Goal: Task Accomplishment & Management: Manage account settings

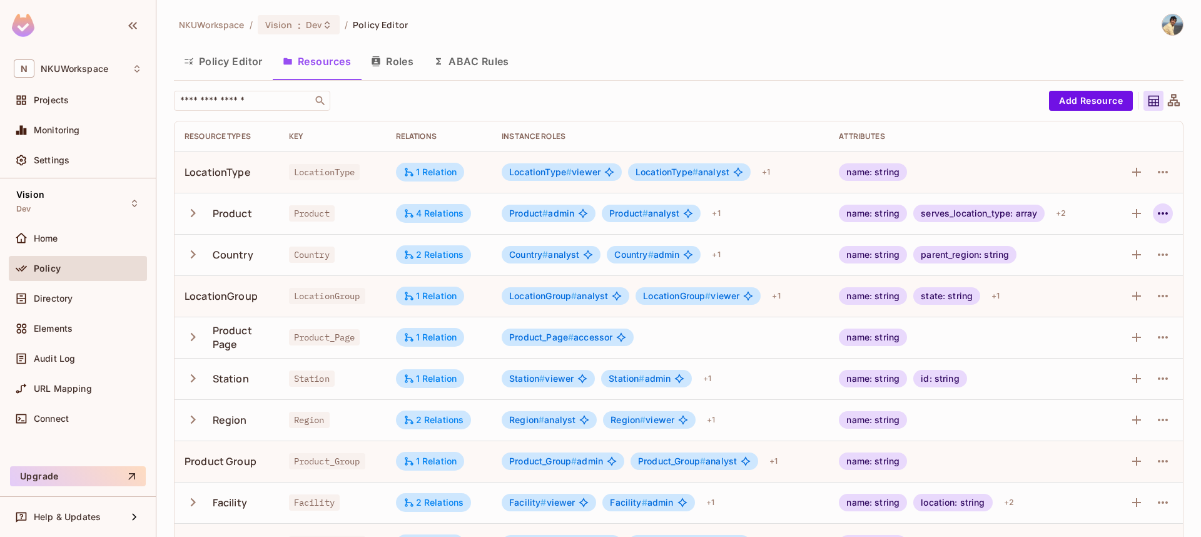
click at [1167, 216] on icon "button" at bounding box center [1163, 213] width 15 height 15
click at [1113, 265] on div "Edit Resource" at bounding box center [1108, 263] width 59 height 13
click at [1164, 215] on icon "button" at bounding box center [1163, 213] width 15 height 15
click at [1099, 262] on div "Edit Resource" at bounding box center [1108, 263] width 59 height 13
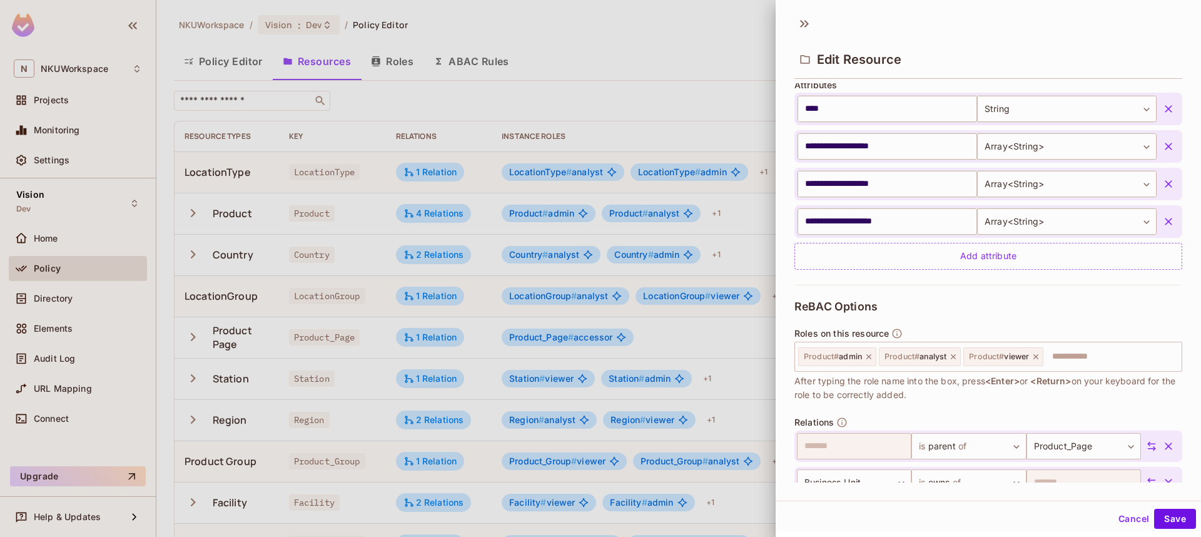
scroll to position [315, 0]
click at [1076, 357] on input "text" at bounding box center [1111, 353] width 132 height 25
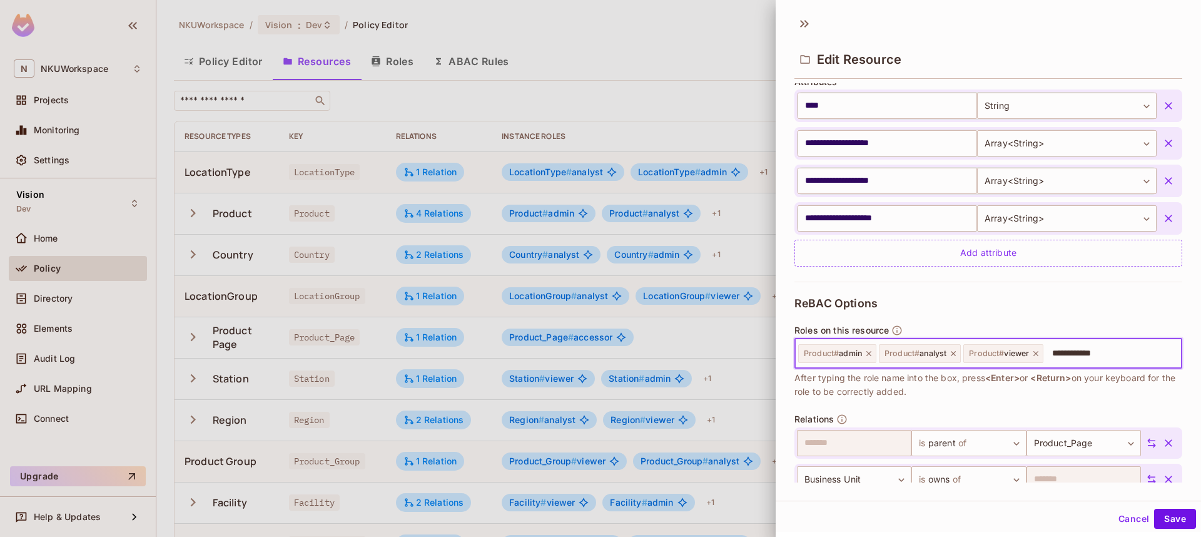
type input "**********"
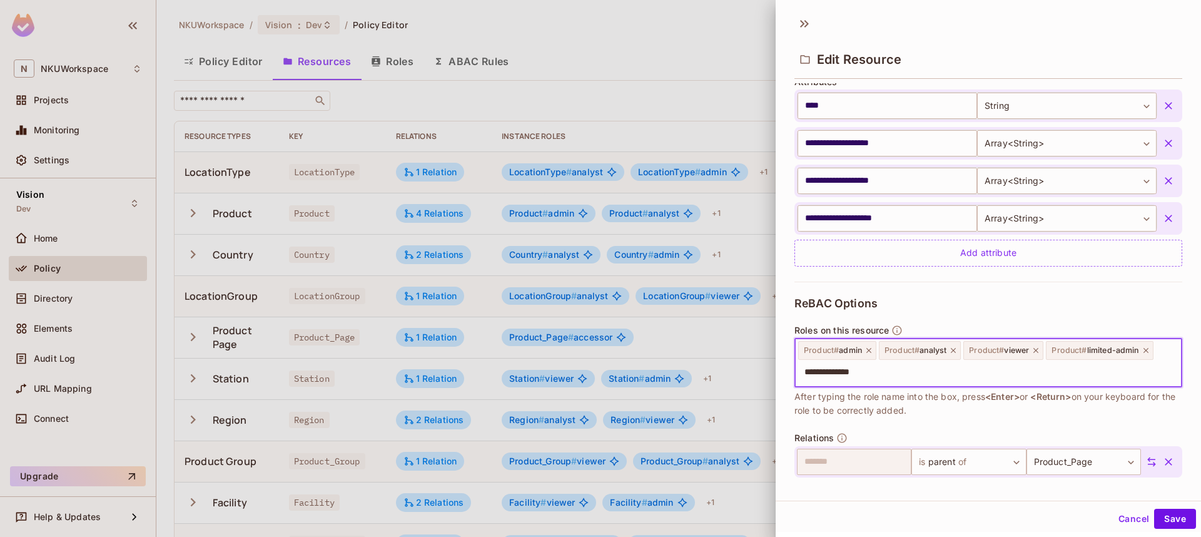
type input "**********"
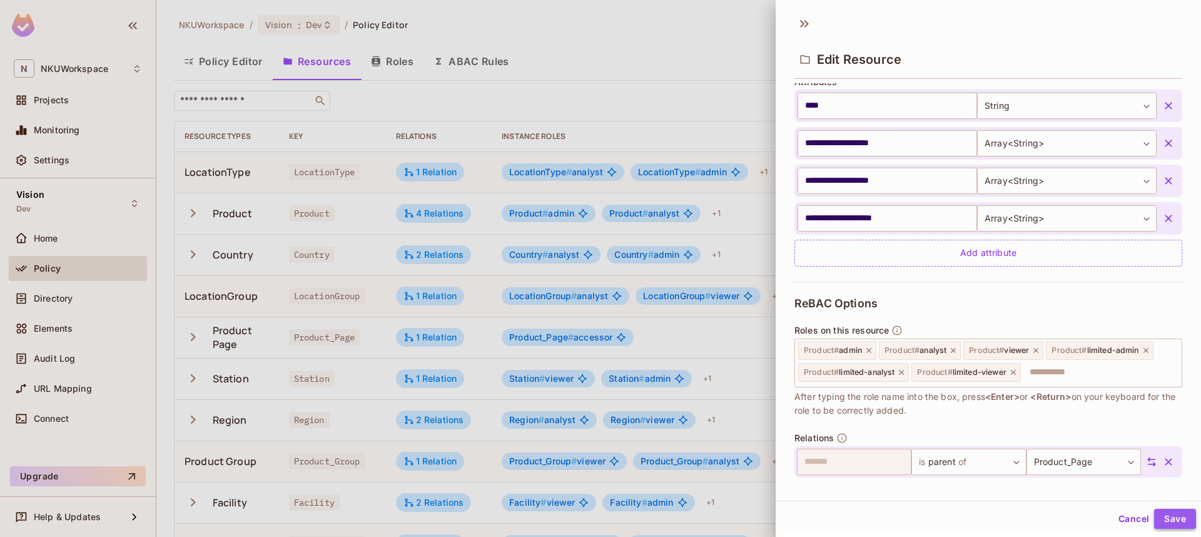
click at [1171, 518] on button "Save" at bounding box center [1175, 519] width 42 height 20
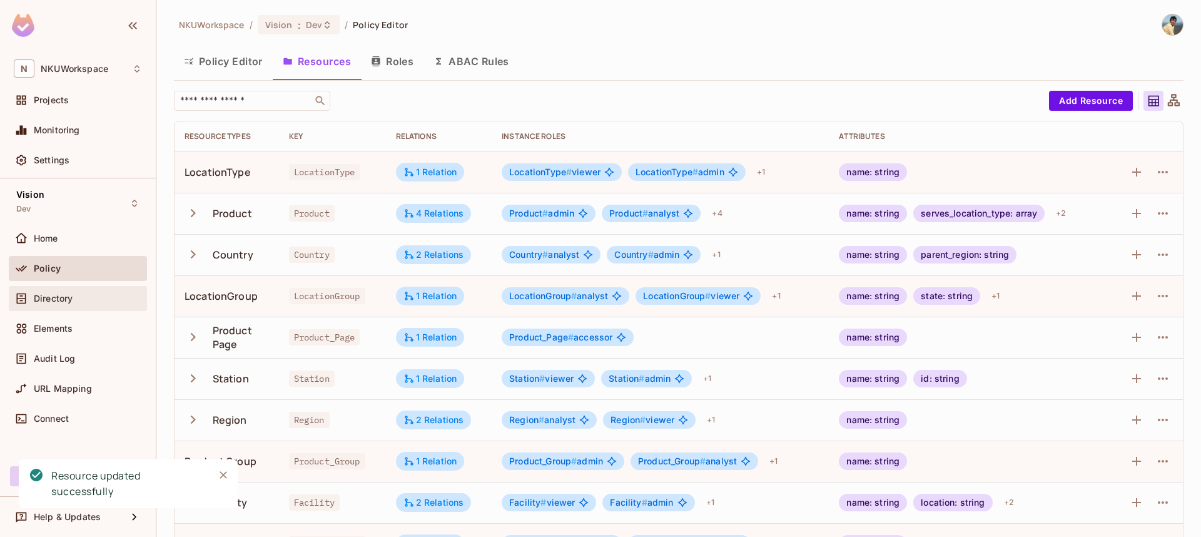
click at [54, 306] on div "Directory" at bounding box center [78, 298] width 138 height 25
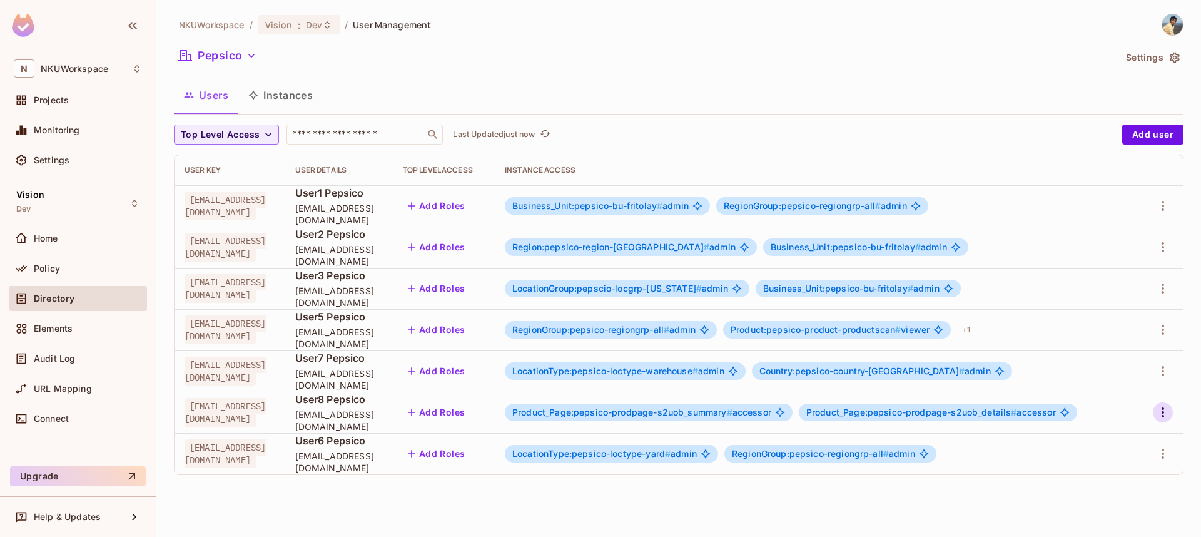
click at [1166, 415] on icon "button" at bounding box center [1163, 412] width 15 height 15
click at [1116, 439] on li "Edit" at bounding box center [1109, 441] width 111 height 28
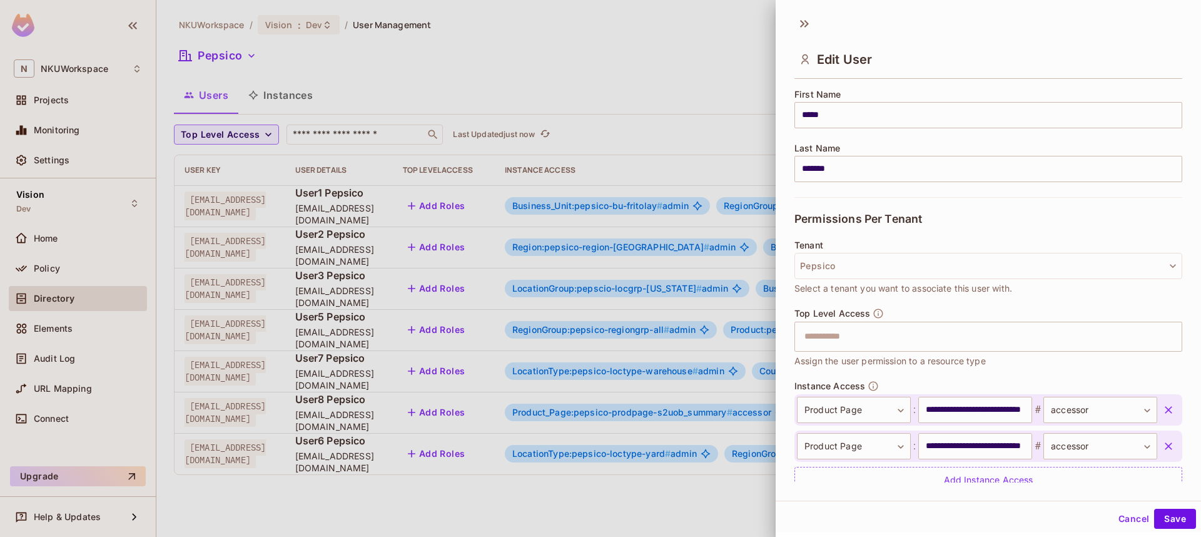
scroll to position [201, 0]
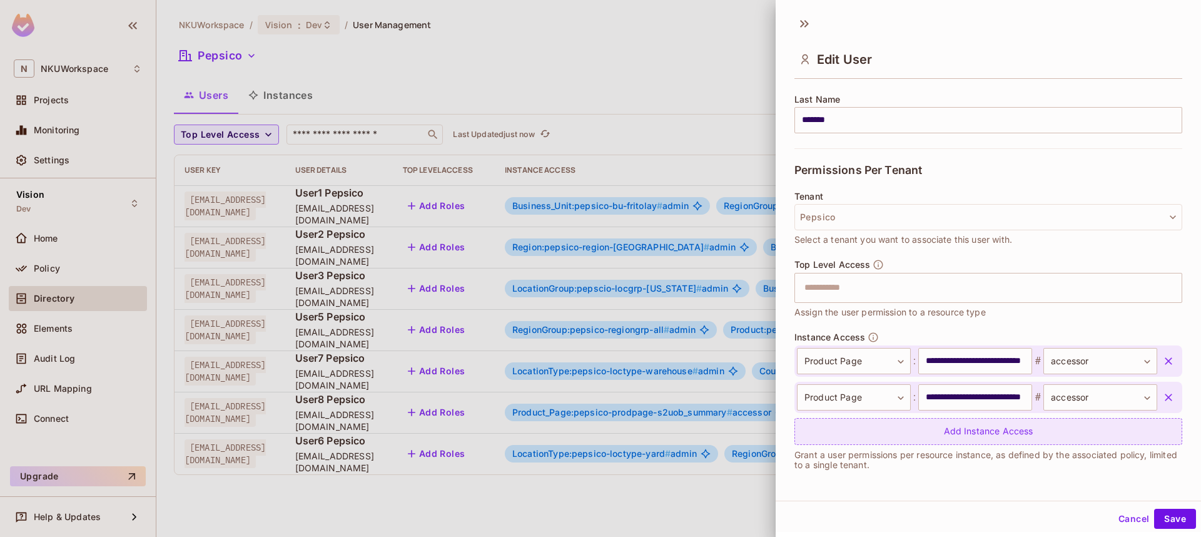
click at [960, 433] on div "Add Instance Access" at bounding box center [989, 431] width 388 height 27
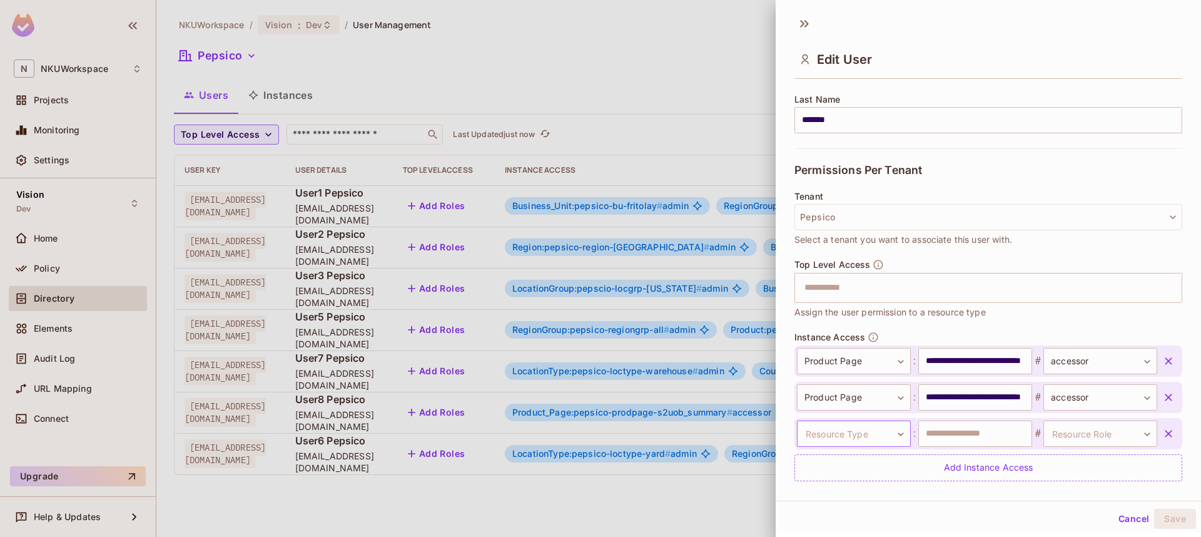
click at [902, 435] on body "N NKUWorkspace Projects Monitoring Settings Vision Dev Home Policy Directory El…" at bounding box center [600, 268] width 1201 height 537
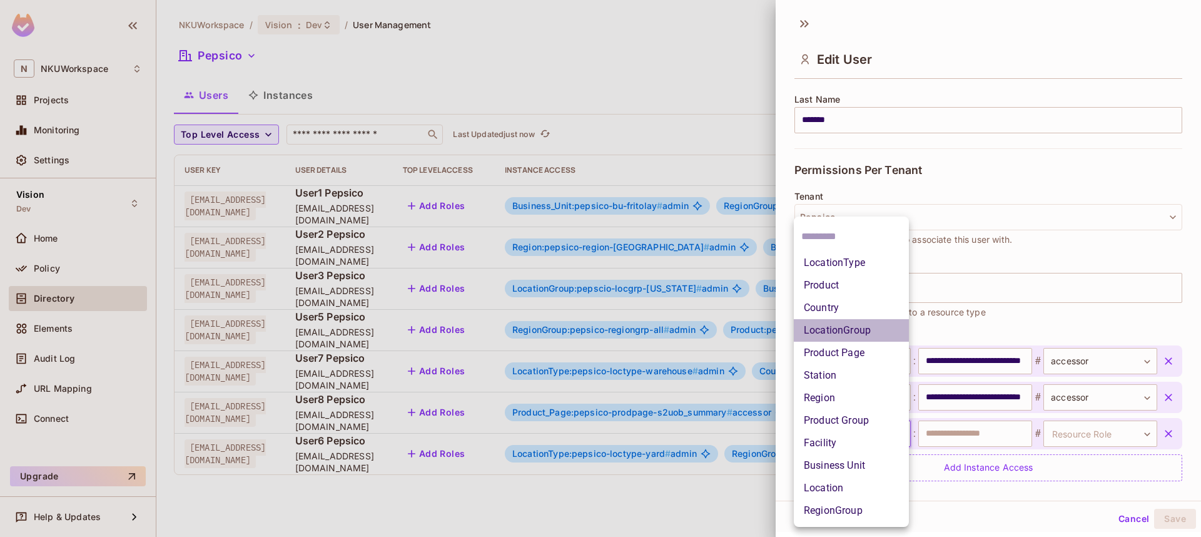
click at [833, 327] on li "LocationGroup" at bounding box center [851, 330] width 115 height 23
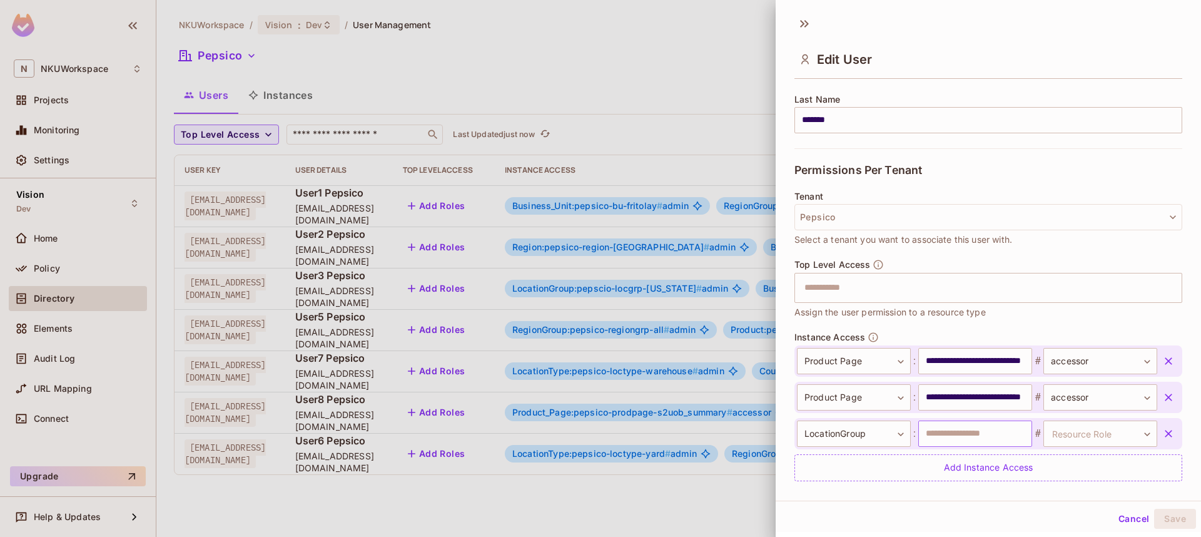
click at [946, 432] on input "text" at bounding box center [976, 433] width 114 height 26
type input "**********"
click at [1091, 435] on body "N NKUWorkspace Projects Monitoring Settings Vision Dev Home Policy Directory El…" at bounding box center [600, 268] width 1201 height 537
click at [1071, 464] on li "analyst" at bounding box center [1098, 465] width 115 height 23
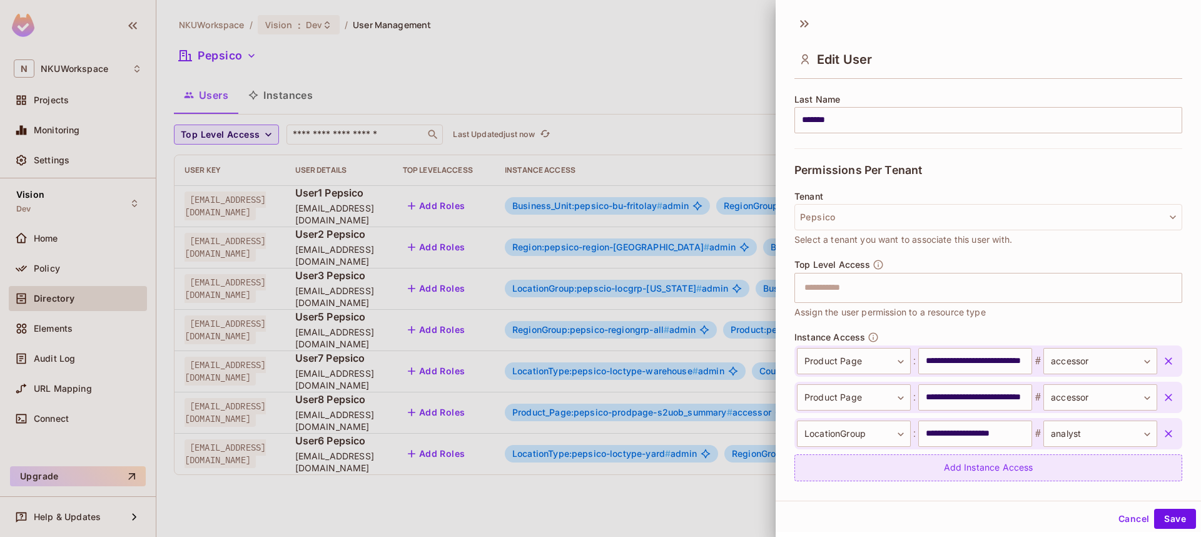
click at [1000, 469] on div "Add Instance Access" at bounding box center [989, 467] width 388 height 27
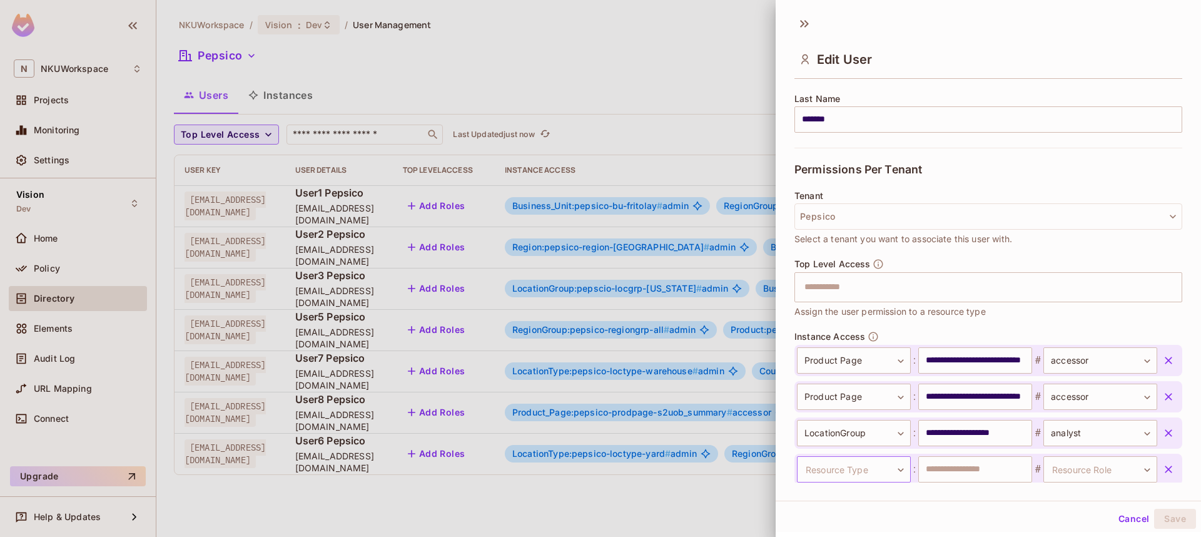
click at [890, 466] on body "N NKUWorkspace Projects Monitoring Settings Vision Dev Home Policy Directory El…" at bounding box center [600, 268] width 1201 height 537
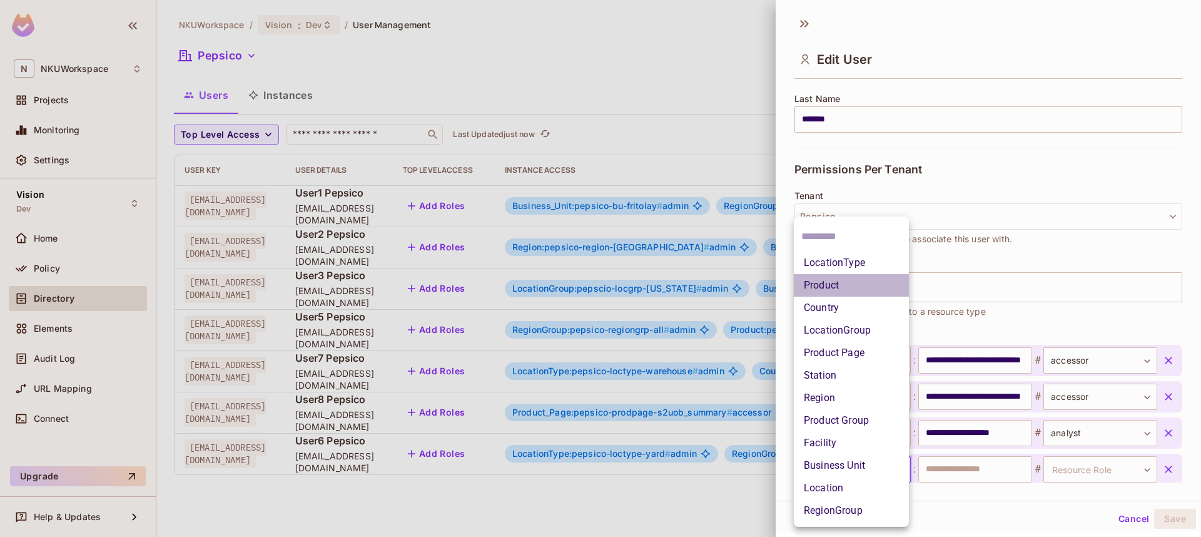
click at [830, 285] on li "Product" at bounding box center [851, 285] width 115 height 23
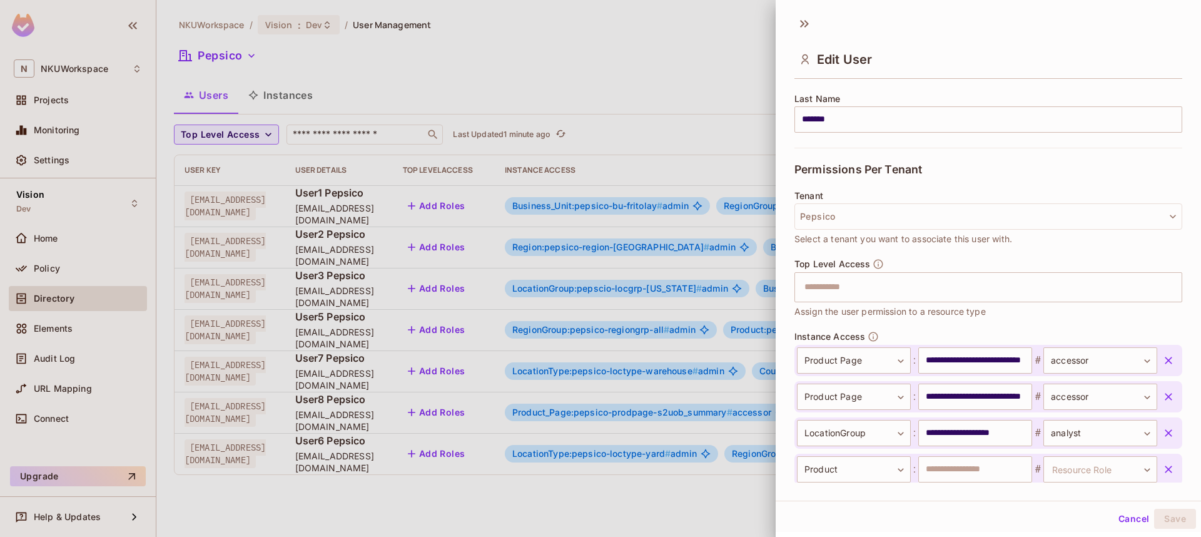
click at [1171, 471] on icon "button" at bounding box center [1169, 470] width 8 height 8
click at [1164, 517] on button "Save" at bounding box center [1175, 519] width 42 height 20
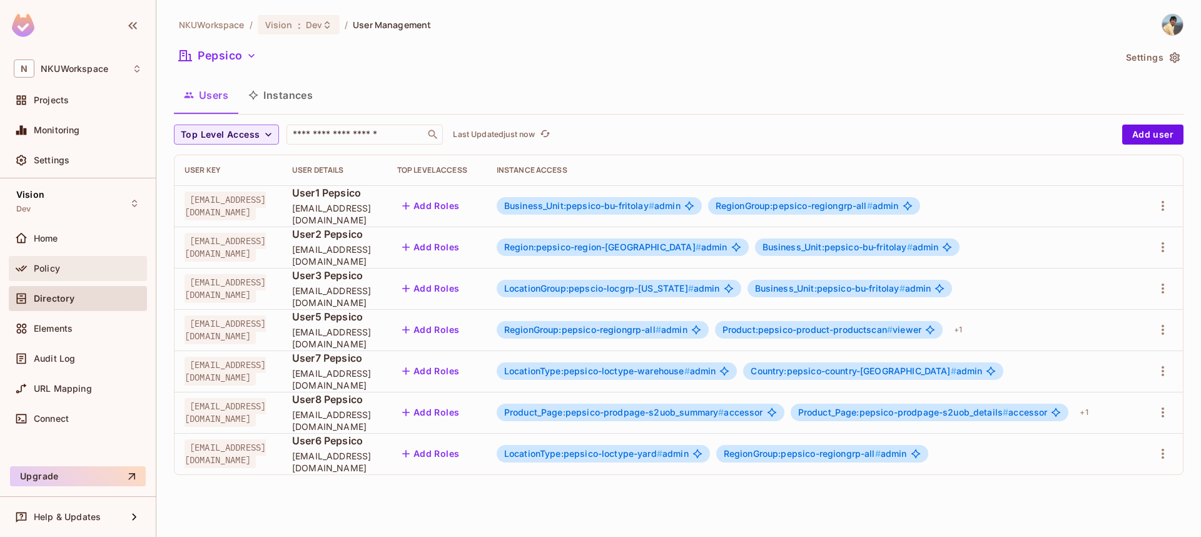
click at [49, 273] on div "Policy" at bounding box center [78, 268] width 128 height 15
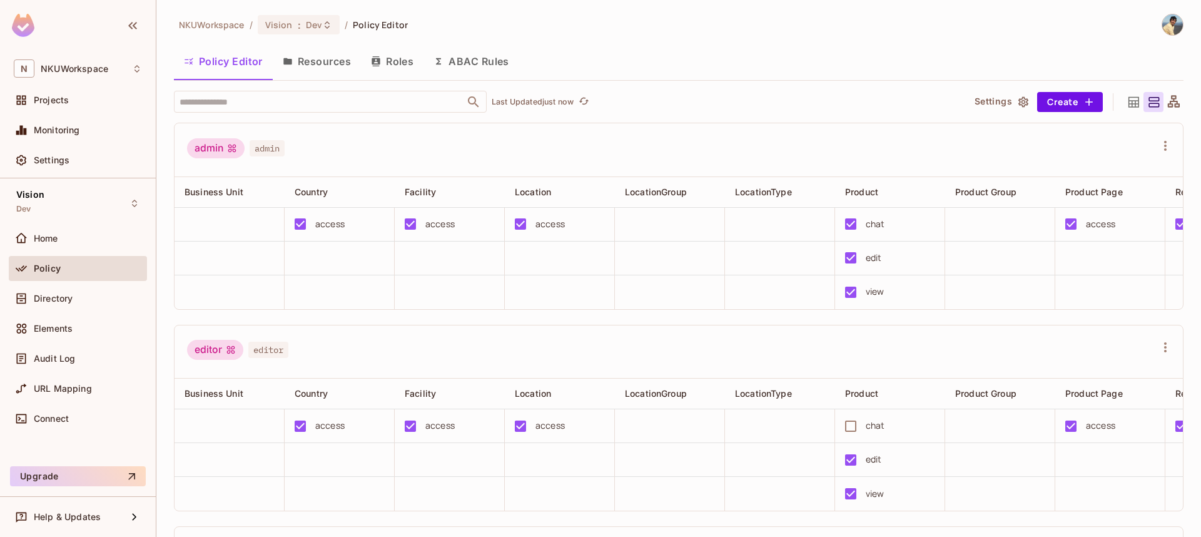
click at [405, 62] on button "Roles" at bounding box center [392, 61] width 63 height 31
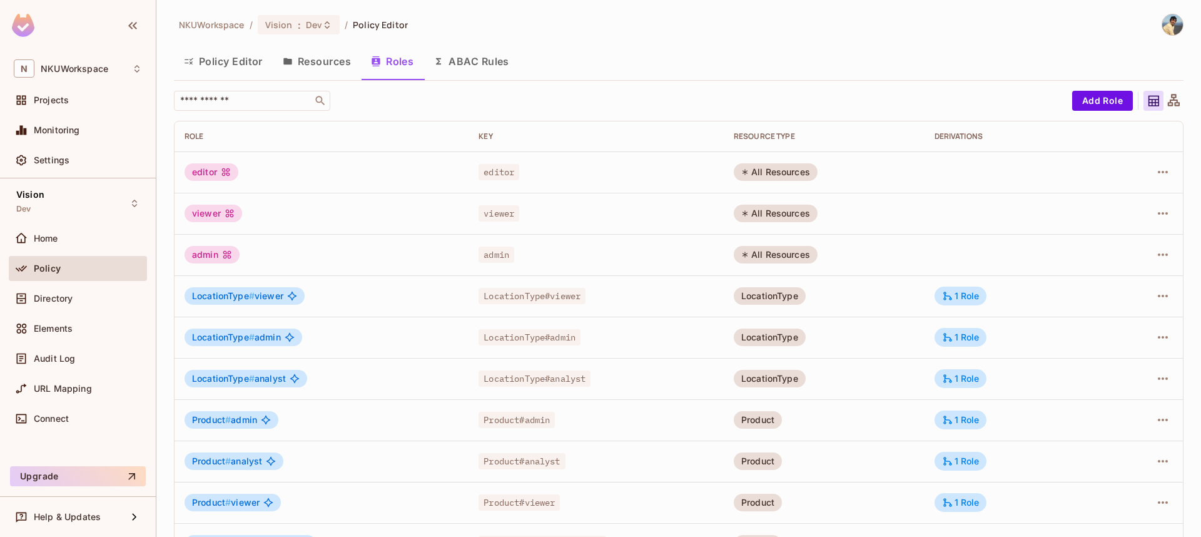
click at [1173, 104] on icon at bounding box center [1174, 101] width 16 height 16
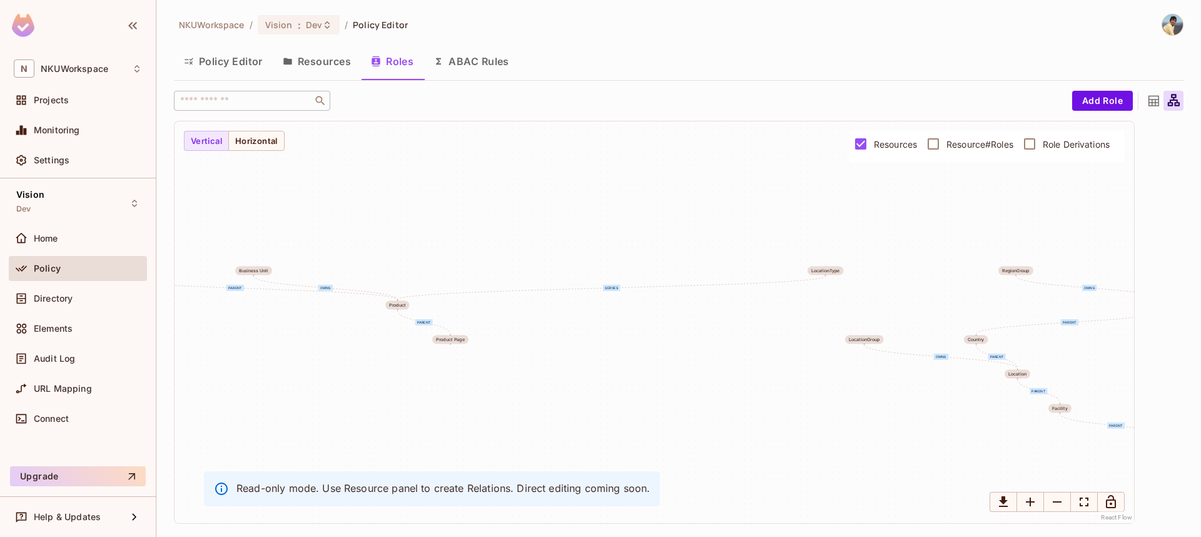
click at [333, 61] on button "Resources" at bounding box center [317, 61] width 88 height 31
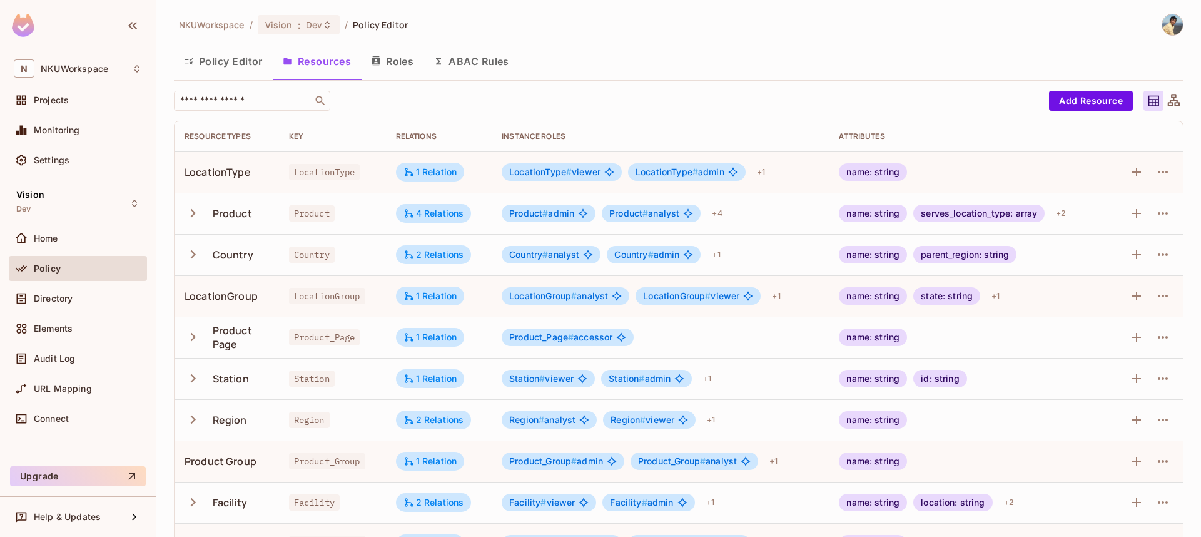
click at [1169, 101] on icon at bounding box center [1174, 101] width 16 height 16
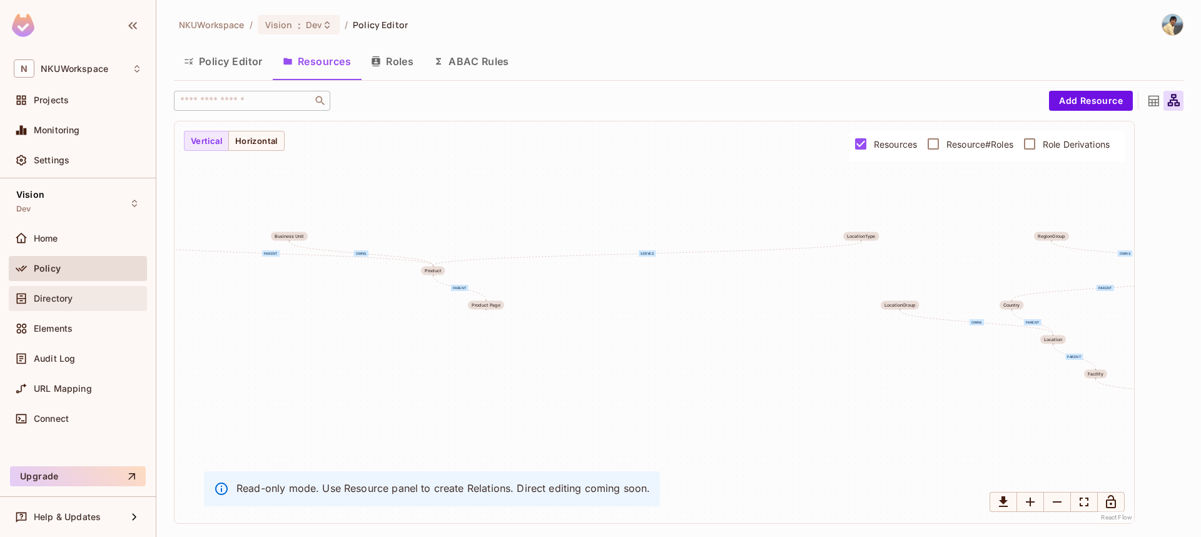
click at [48, 297] on span "Directory" at bounding box center [53, 298] width 39 height 10
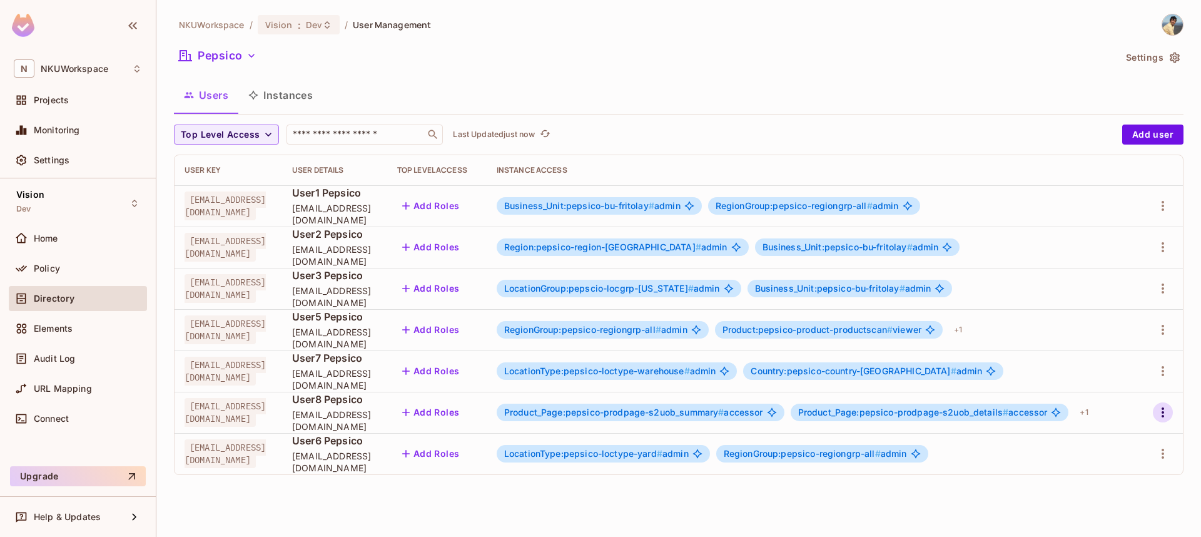
click at [1162, 413] on icon "button" at bounding box center [1163, 412] width 3 height 10
click at [1096, 439] on div "Edit" at bounding box center [1097, 441] width 17 height 13
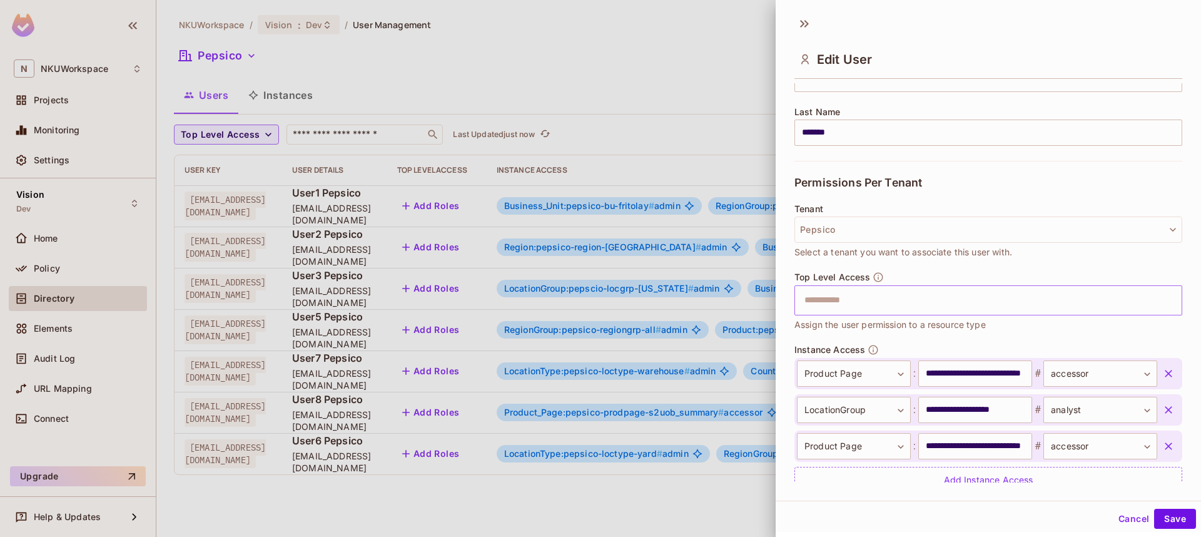
scroll to position [238, 0]
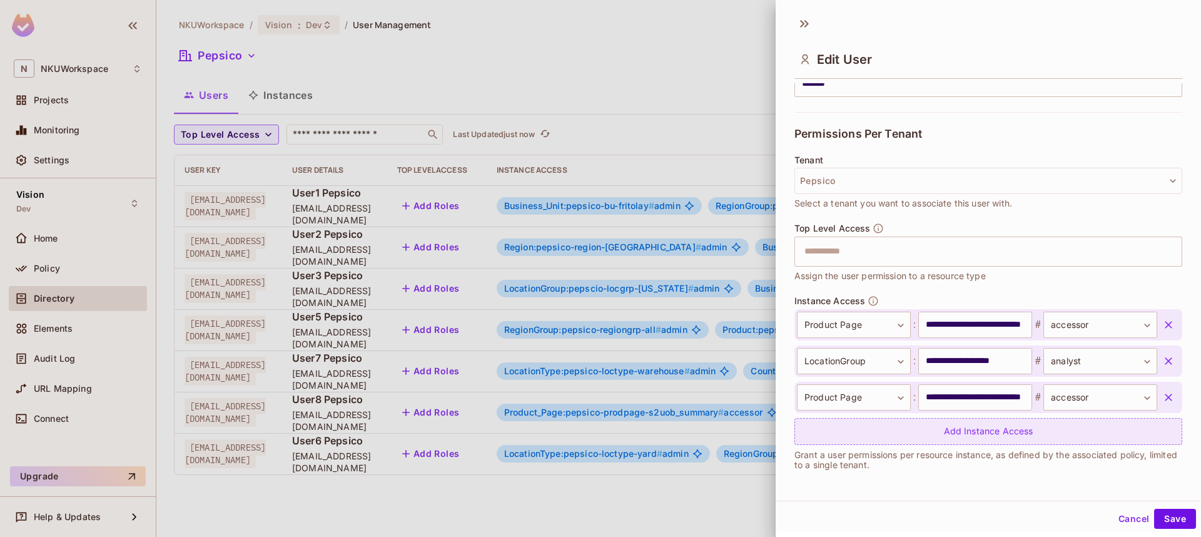
click at [980, 433] on div "Add Instance Access" at bounding box center [989, 431] width 388 height 27
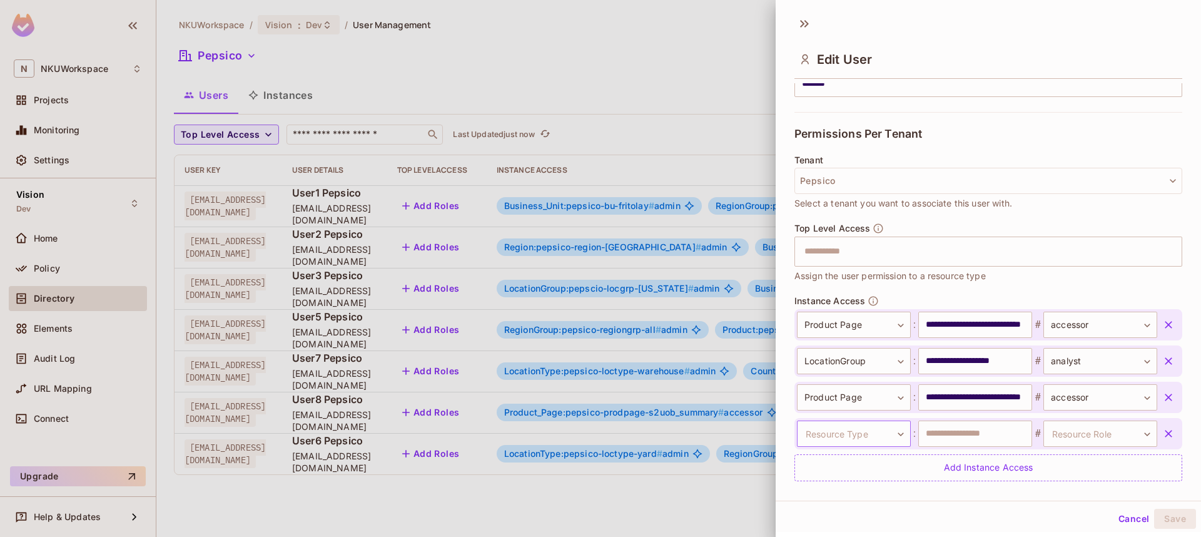
click at [901, 430] on body "N NKUWorkspace Projects Monitoring Settings Vision Dev Home Policy Directory El…" at bounding box center [600, 268] width 1201 height 537
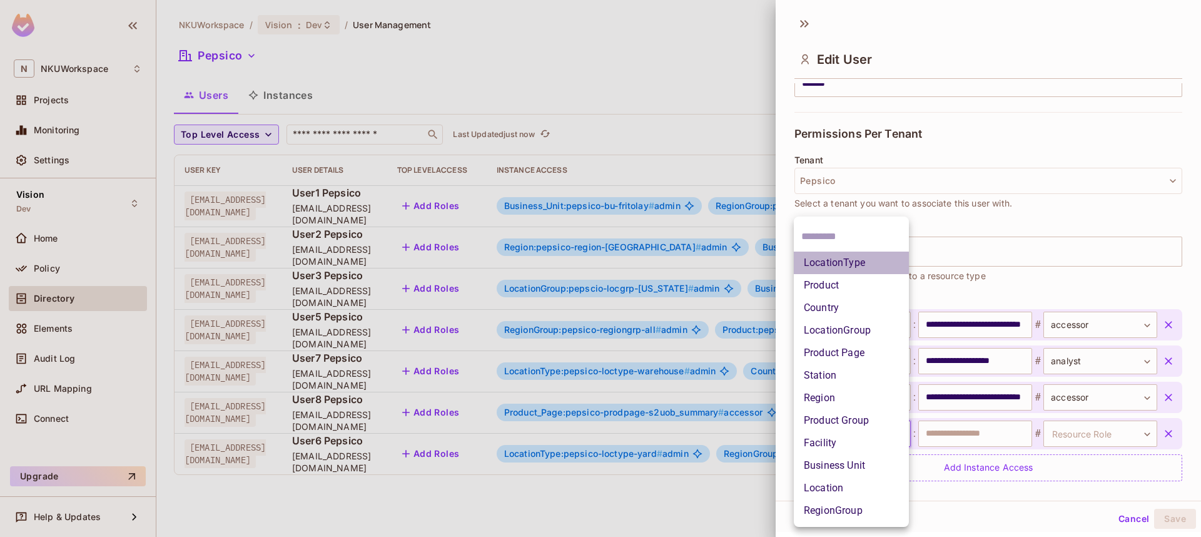
click at [830, 264] on li "LocationType" at bounding box center [851, 263] width 115 height 23
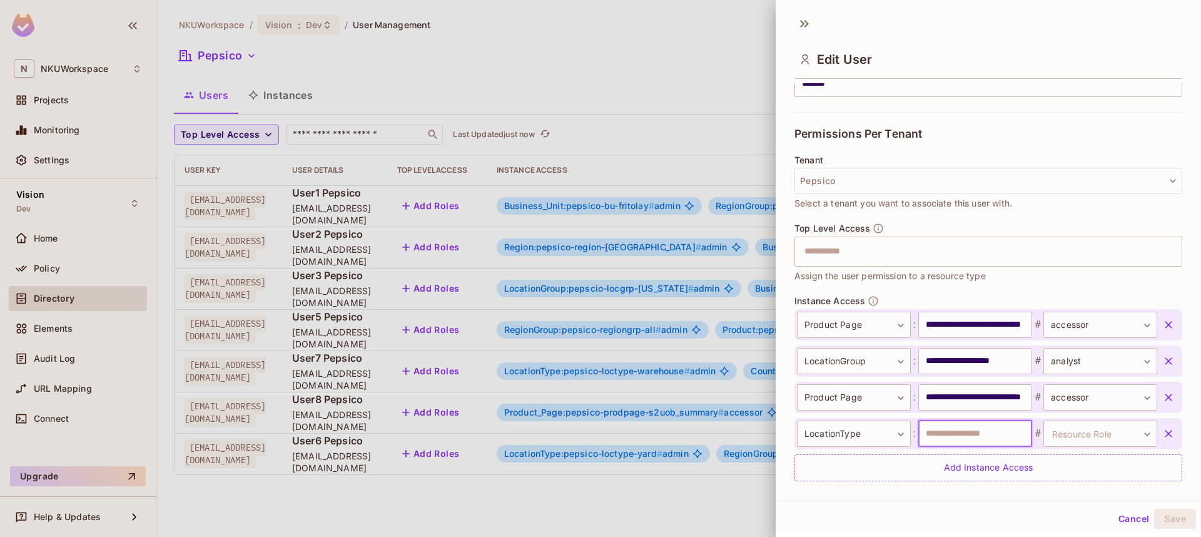
click at [933, 432] on input "text" at bounding box center [976, 433] width 114 height 26
type input "**********"
click at [1074, 427] on body "N NKUWorkspace Projects Monitoring Settings Vision Dev Home Policy Directory El…" at bounding box center [600, 268] width 1201 height 537
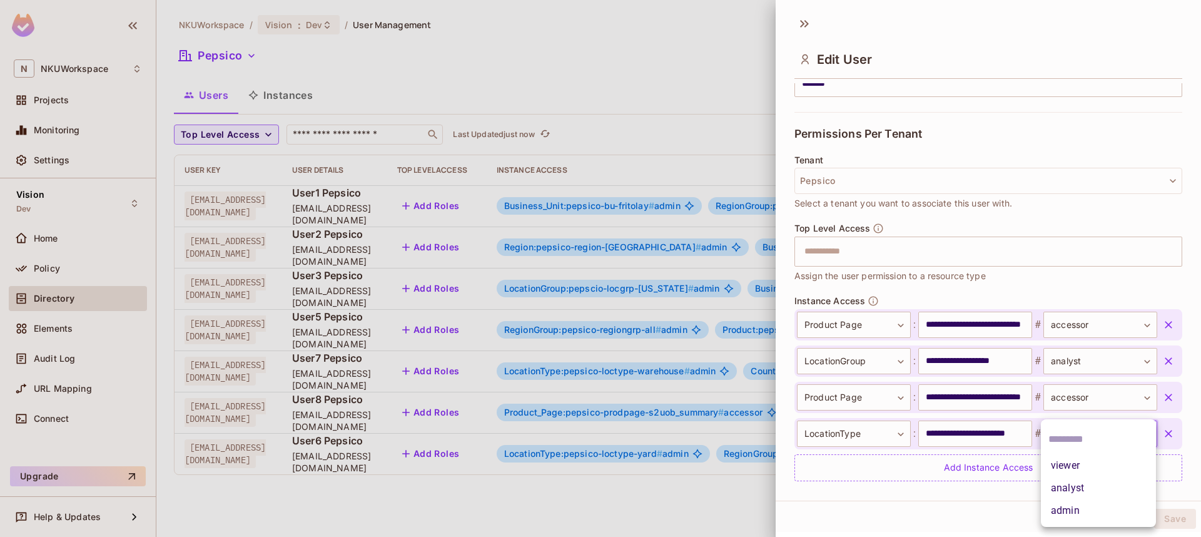
click at [1068, 485] on li "analyst" at bounding box center [1098, 488] width 115 height 23
click at [1174, 515] on button "Save" at bounding box center [1175, 519] width 42 height 20
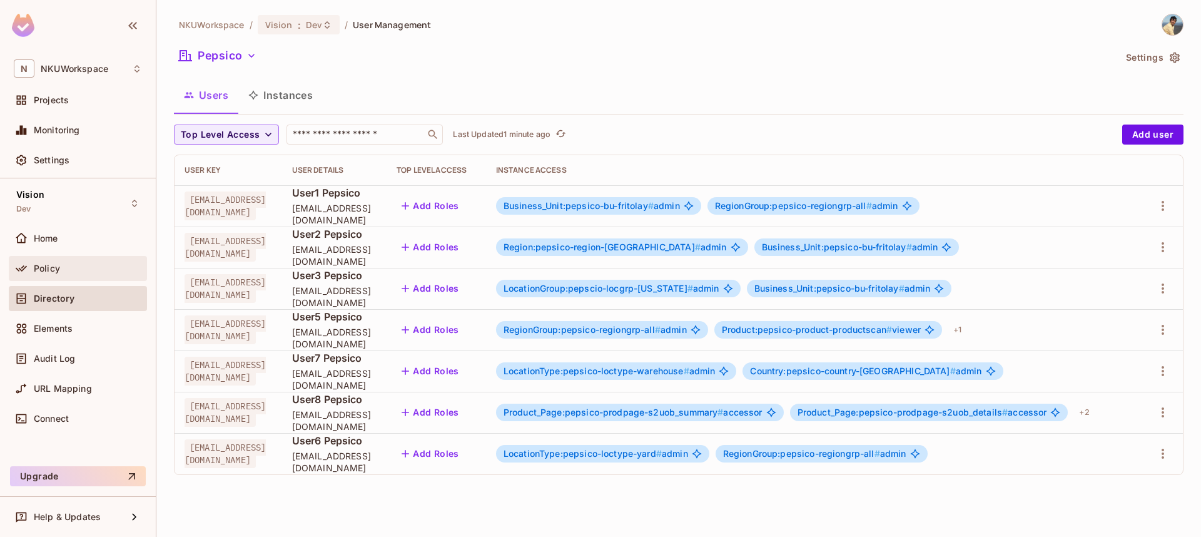
click at [56, 280] on div "Policy" at bounding box center [78, 268] width 138 height 25
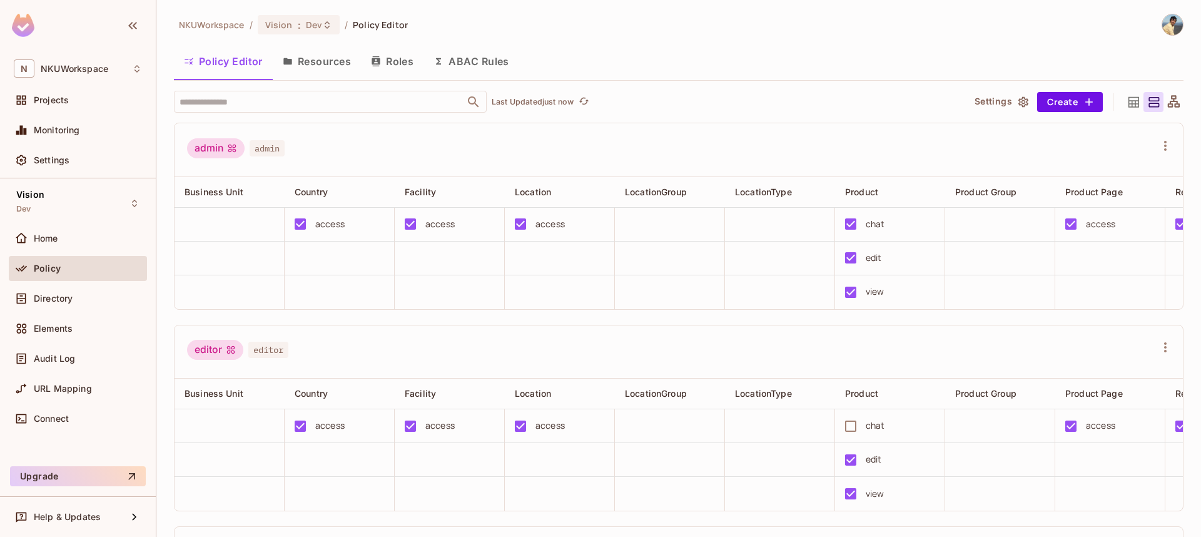
click at [346, 63] on button "Resources" at bounding box center [317, 61] width 88 height 31
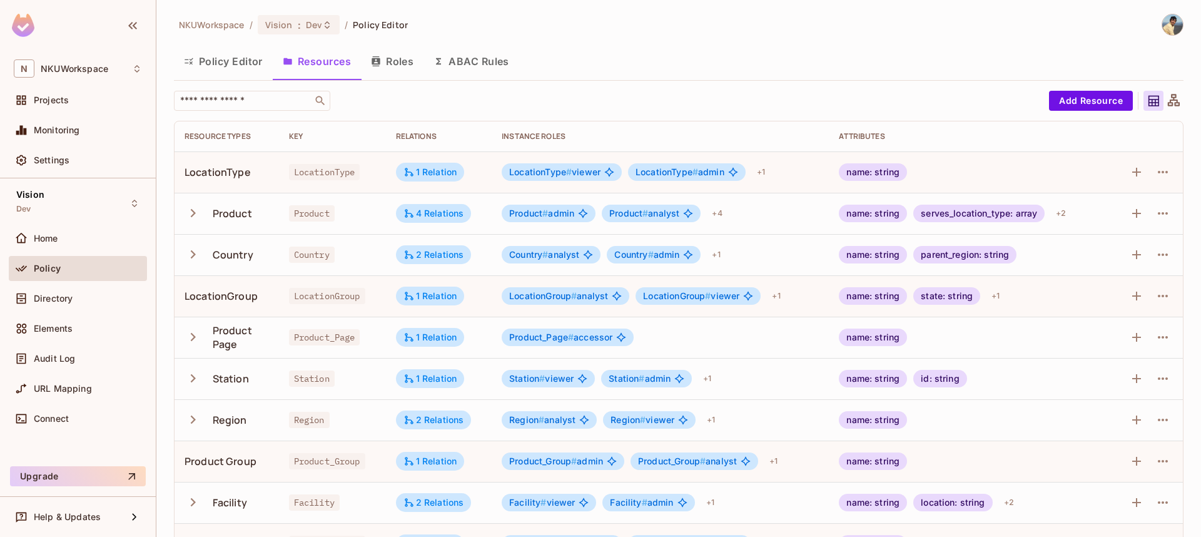
click at [1174, 96] on icon at bounding box center [1174, 101] width 16 height 16
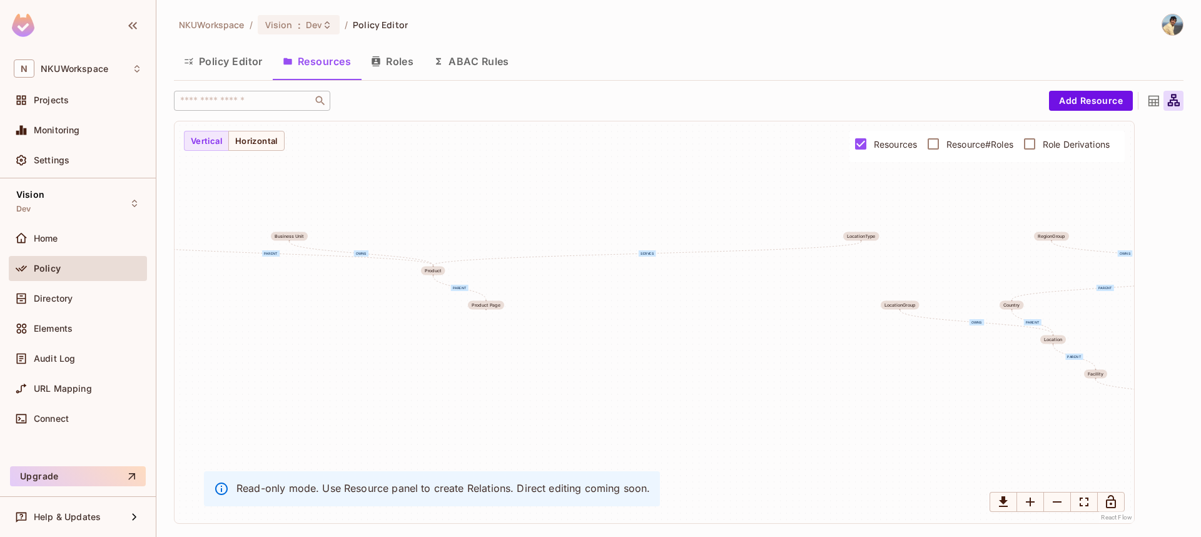
click at [1156, 102] on icon at bounding box center [1154, 101] width 16 height 16
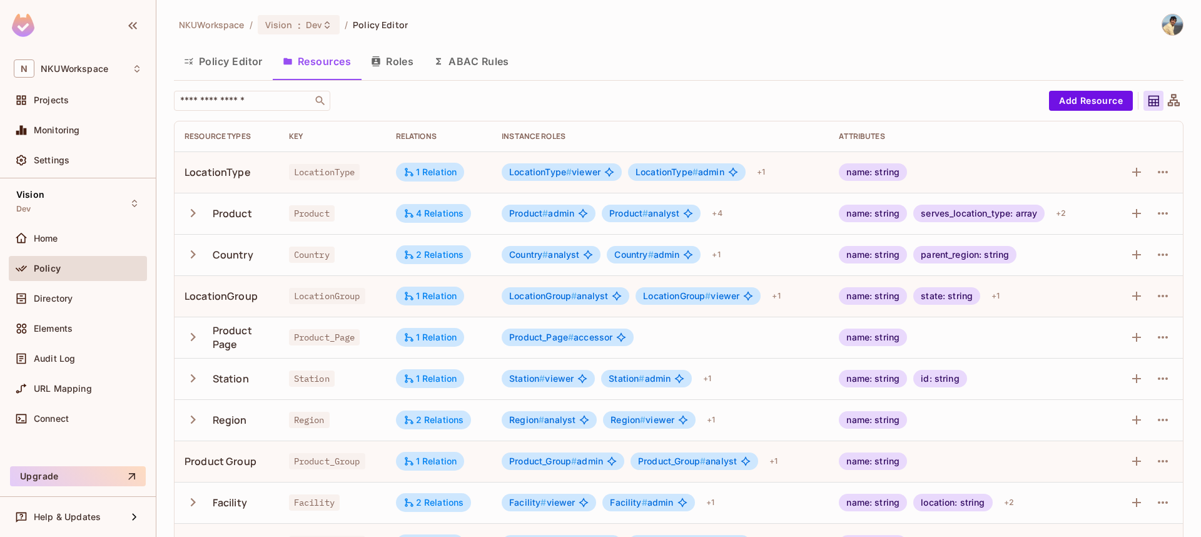
click at [1174, 101] on icon at bounding box center [1174, 101] width 16 height 16
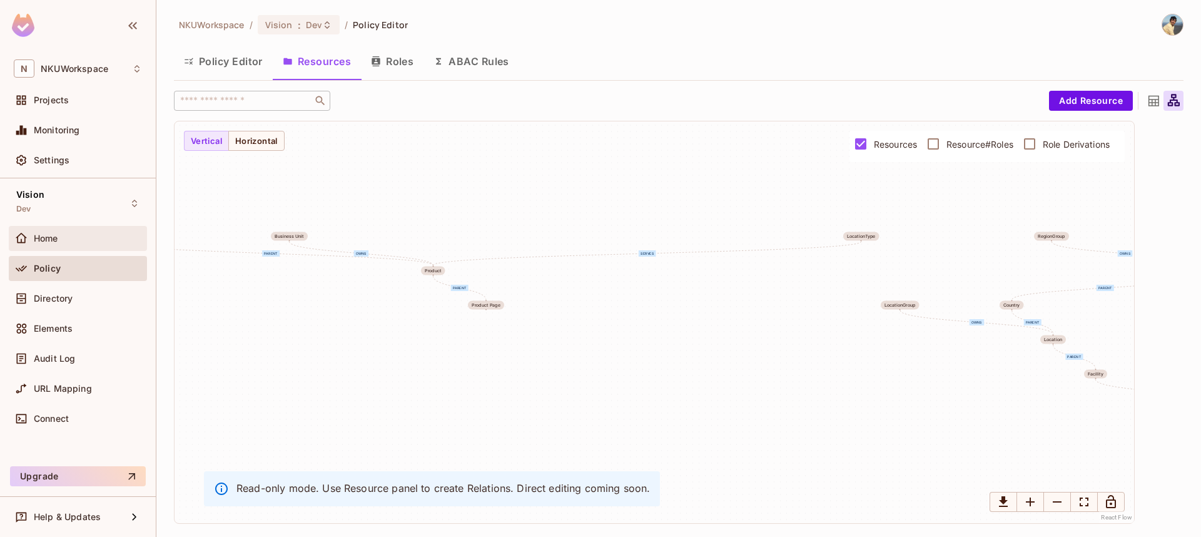
click at [63, 235] on div "Home" at bounding box center [88, 238] width 108 height 10
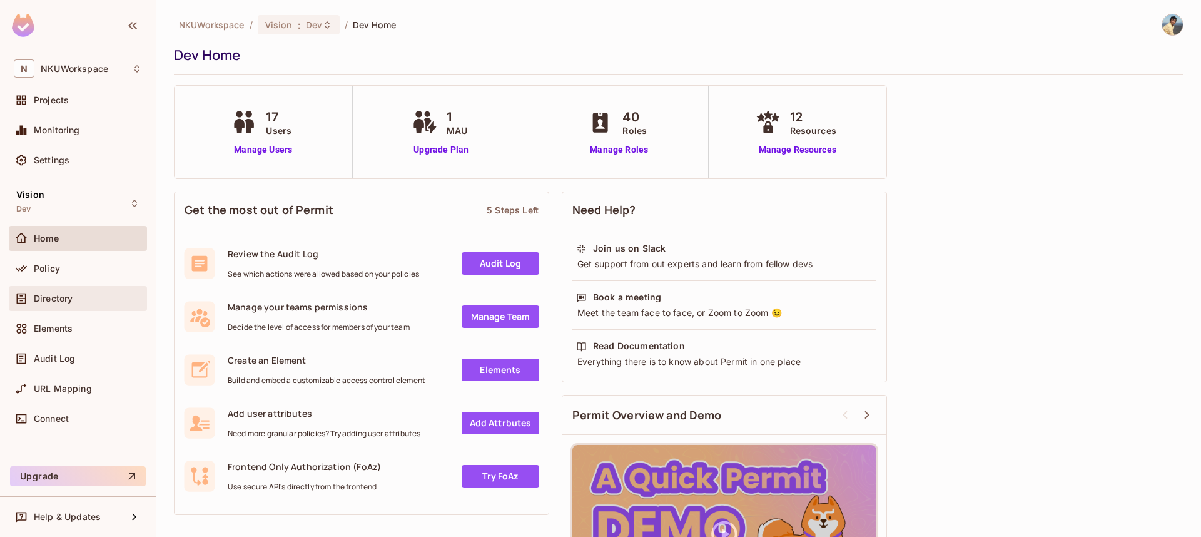
click at [61, 300] on span "Directory" at bounding box center [53, 298] width 39 height 10
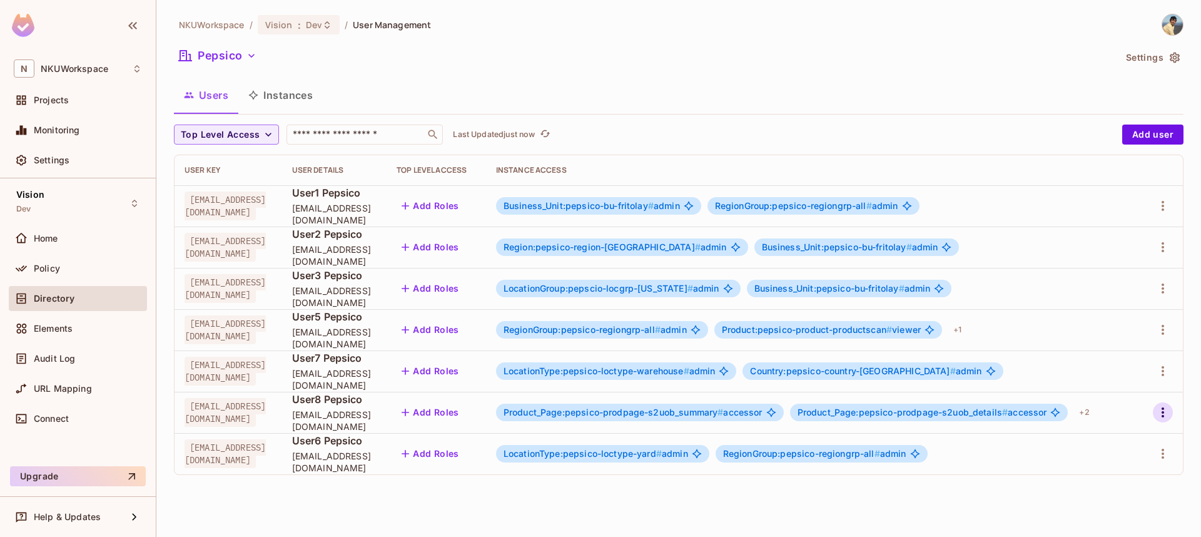
click at [1166, 408] on icon "button" at bounding box center [1163, 412] width 15 height 15
click at [1108, 440] on span "Edit" at bounding box center [1097, 441] width 24 height 20
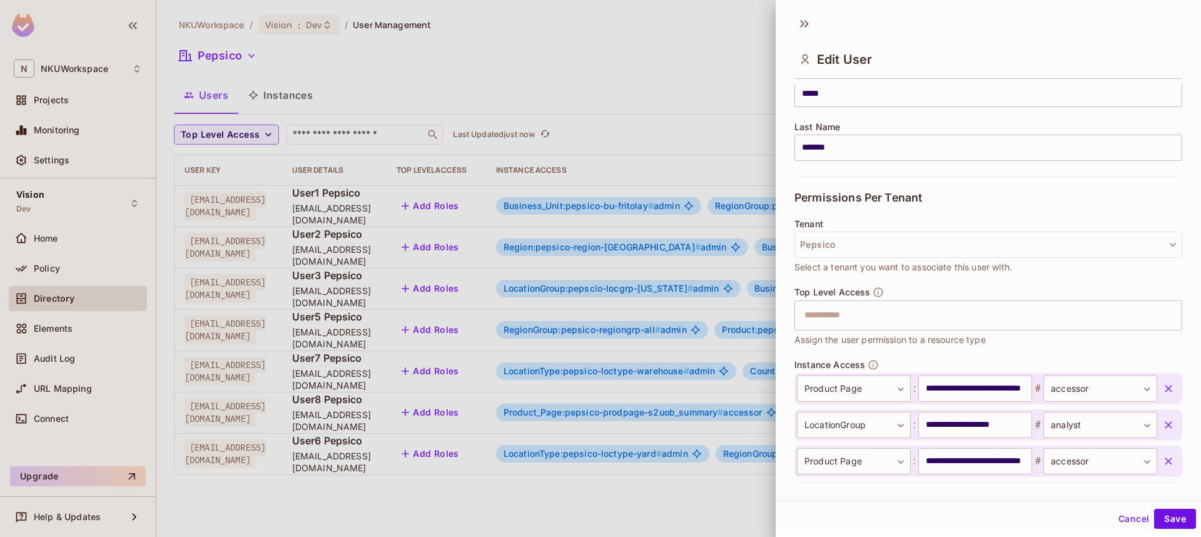
scroll to position [274, 0]
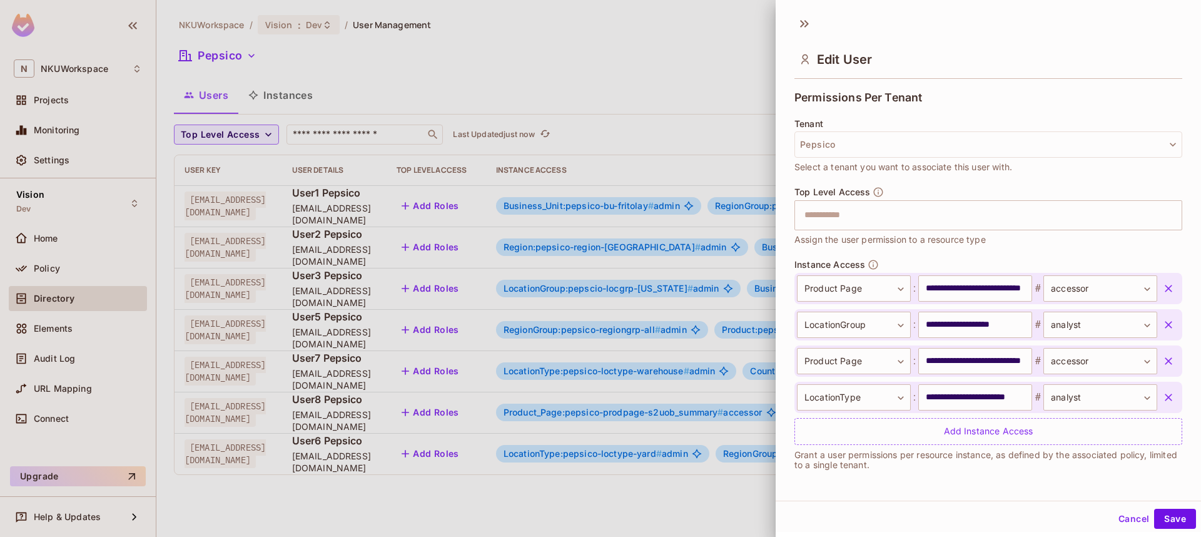
click at [1169, 398] on icon "button" at bounding box center [1169, 398] width 8 height 8
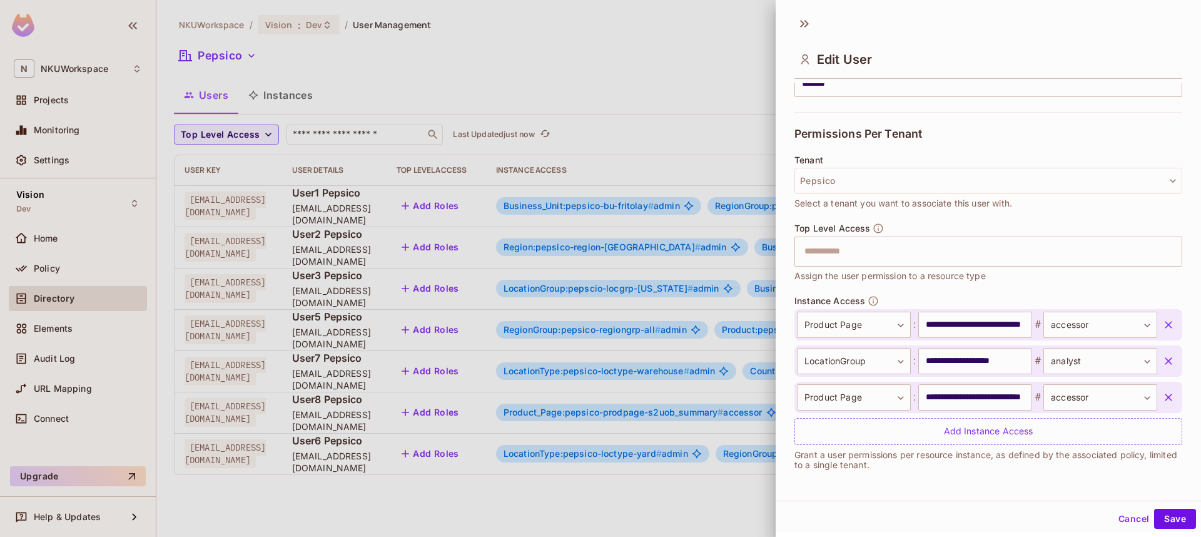
scroll to position [238, 0]
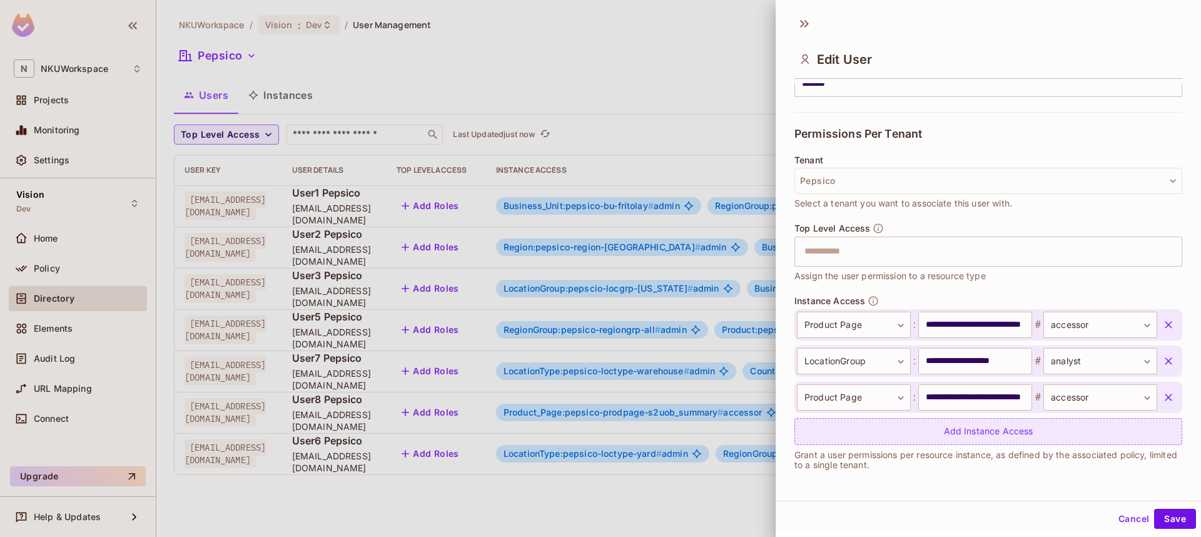
click at [1002, 433] on div "Add Instance Access" at bounding box center [989, 431] width 388 height 27
